Goal: Transaction & Acquisition: Purchase product/service

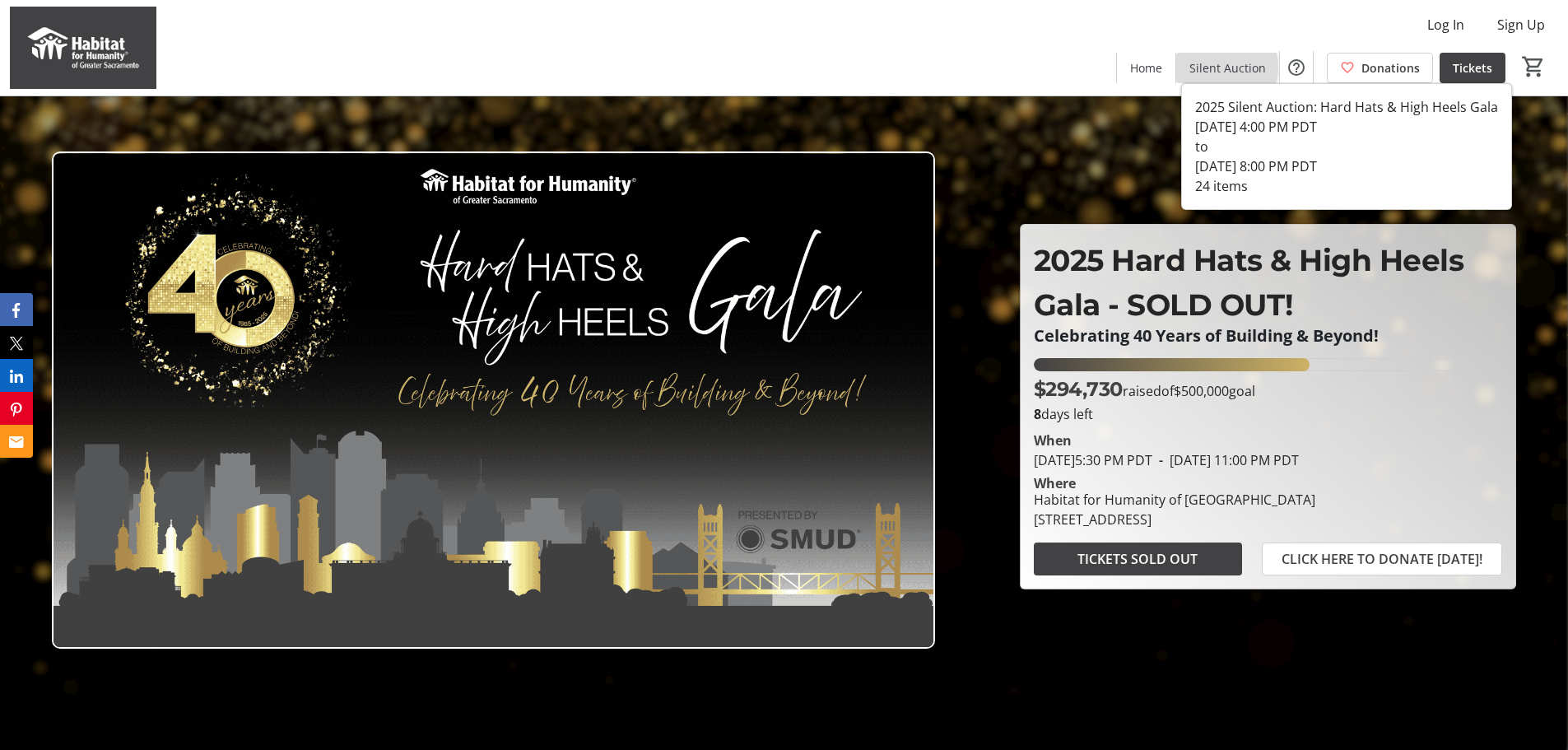
click at [1220, 68] on span "Silent Auction" at bounding box center [1228, 67] width 77 height 17
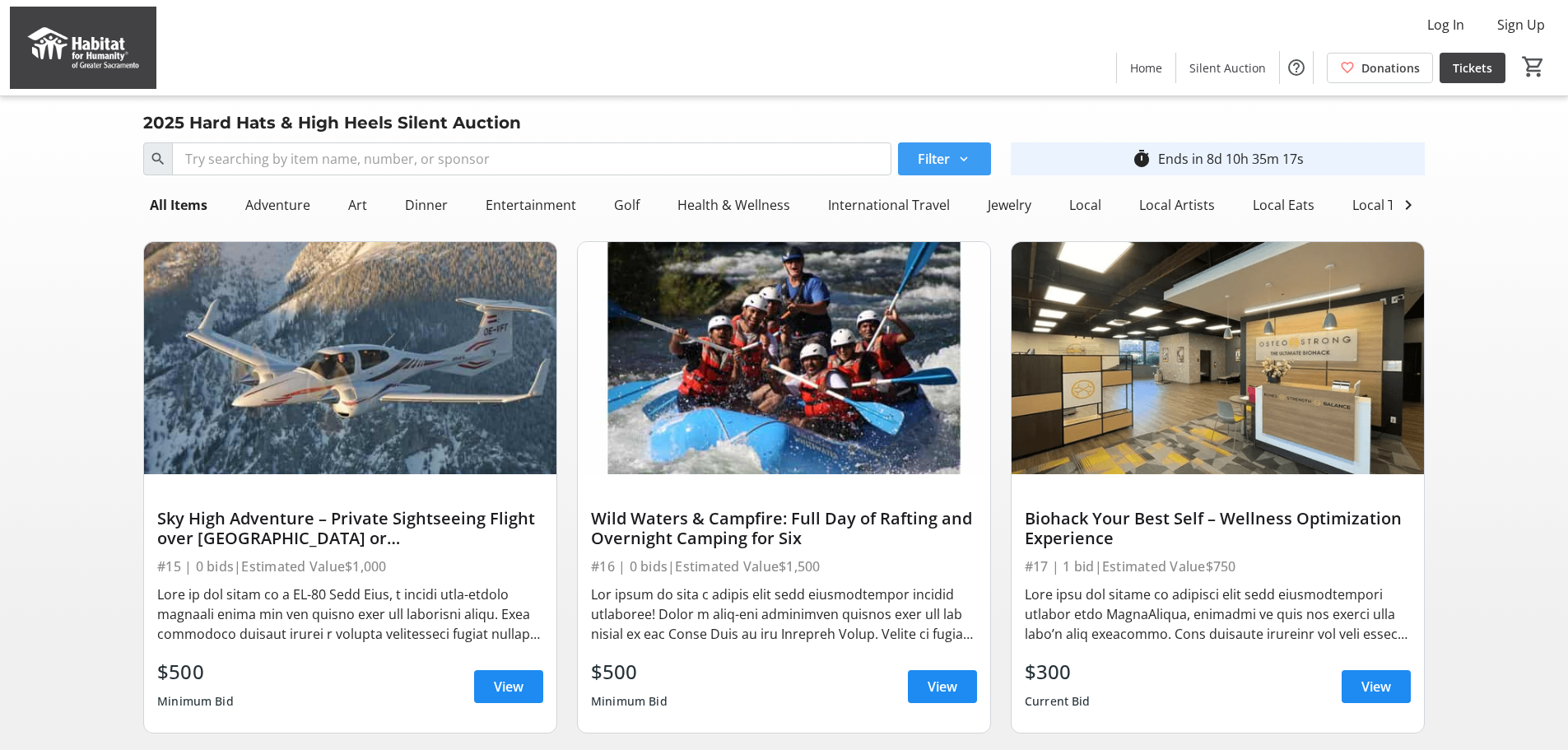
click at [963, 164] on mat-icon at bounding box center [964, 159] width 15 height 15
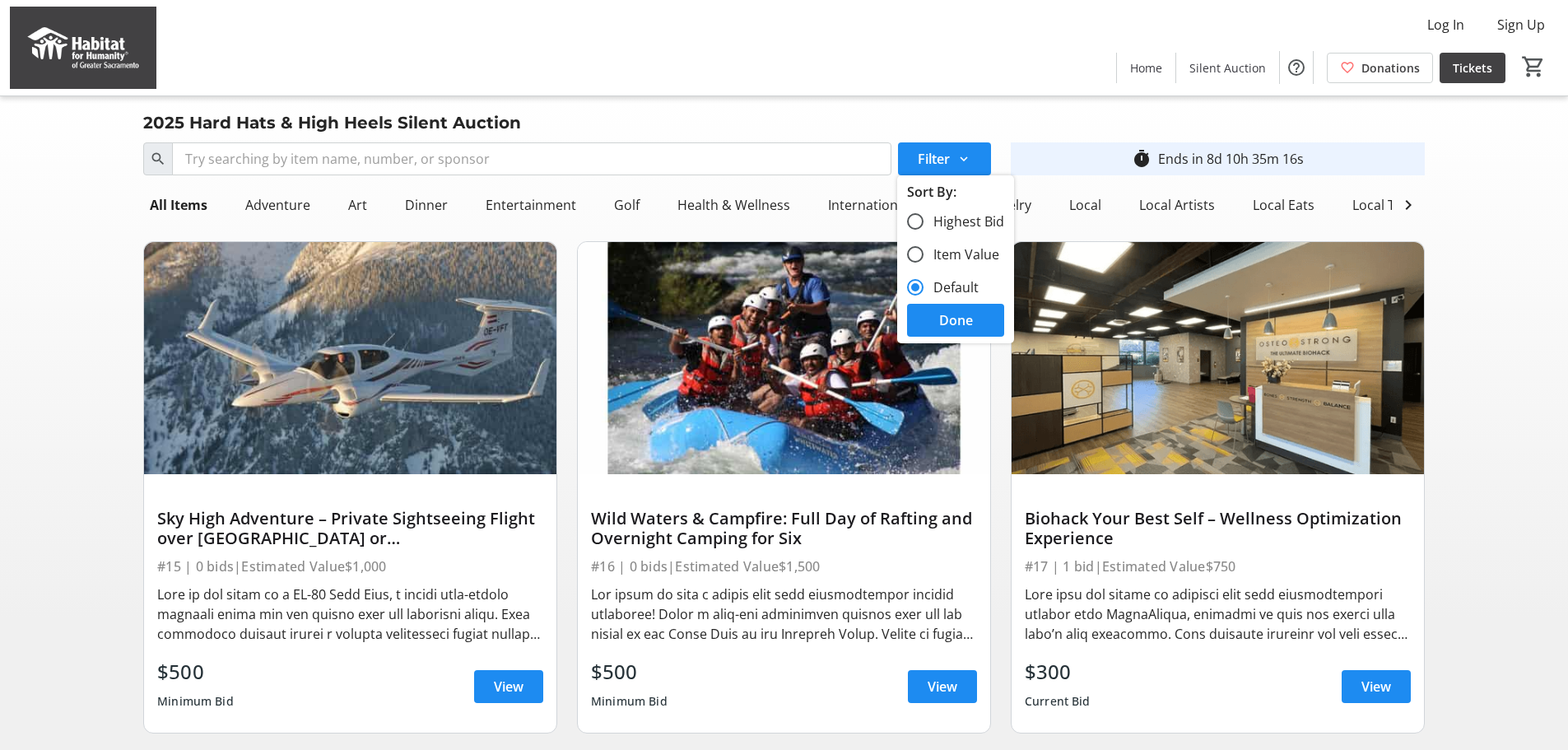
click at [942, 218] on label "Highest Bid" at bounding box center [964, 221] width 80 height 20
click at [924, 218] on input "Highest Bid" at bounding box center [915, 221] width 16 height 16
radio input "true"
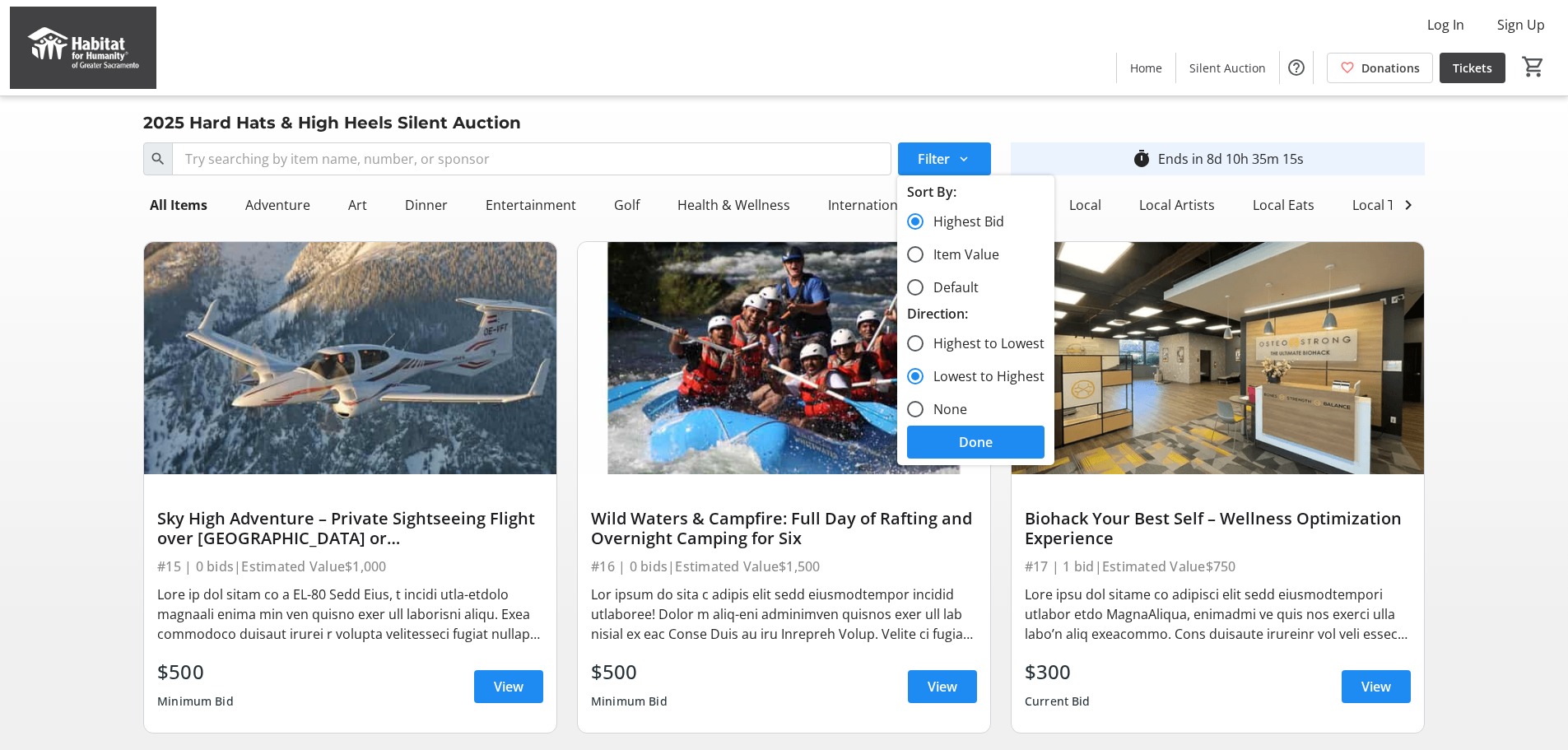
click at [963, 350] on label "Highest to Lowest" at bounding box center [984, 343] width 121 height 20
click at [924, 350] on input "Highest to Lowest" at bounding box center [915, 343] width 16 height 16
radio input "true"
click at [966, 452] on span at bounding box center [975, 442] width 137 height 39
